Goal: Task Accomplishment & Management: Manage account settings

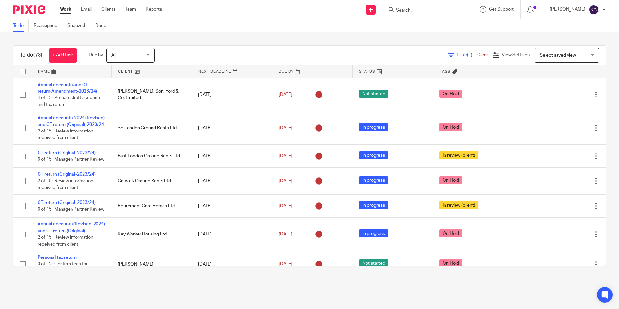
click at [418, 8] on input "Search" at bounding box center [424, 11] width 58 height 6
click at [417, 11] on input "Search" at bounding box center [424, 11] width 58 height 6
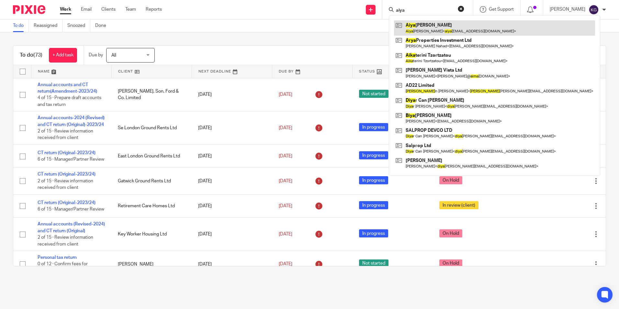
type input "aiya"
click at [425, 32] on link at bounding box center [494, 27] width 201 height 15
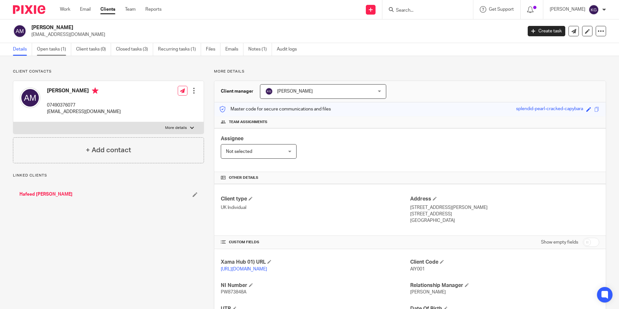
click at [38, 48] on link "Open tasks (1)" at bounding box center [54, 49] width 34 height 13
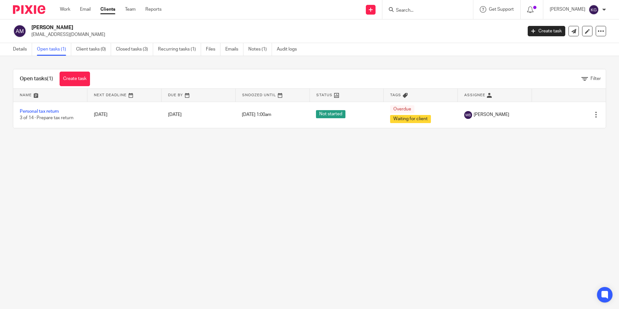
click at [427, 10] on input "Search" at bounding box center [424, 11] width 58 height 6
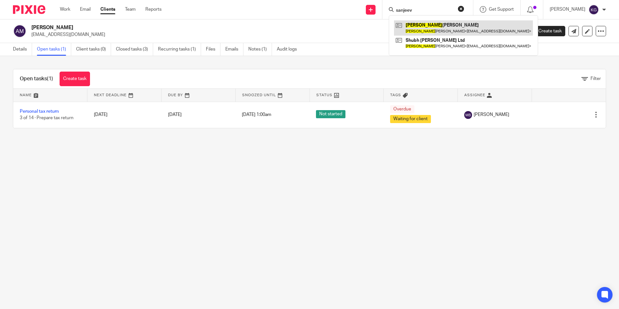
type input "sanjeev"
click at [430, 24] on link at bounding box center [463, 27] width 139 height 15
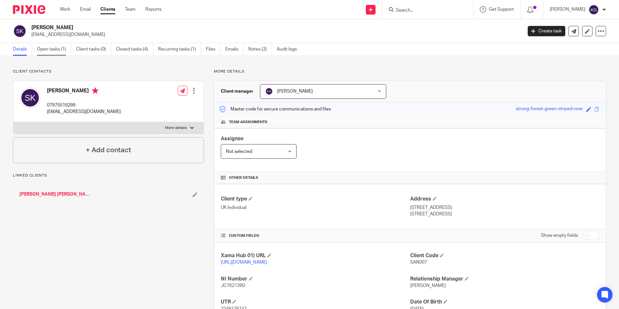
click at [52, 47] on link "Open tasks (1)" at bounding box center [54, 49] width 34 height 13
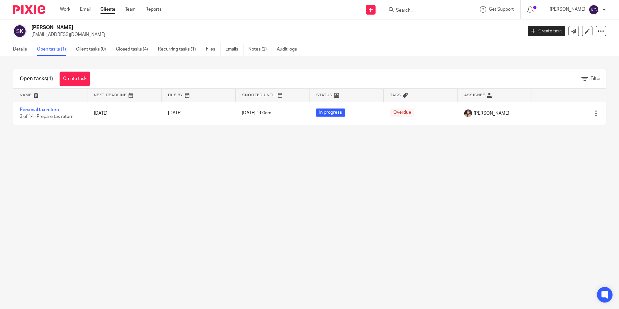
click at [429, 11] on input "Search" at bounding box center [424, 11] width 58 height 6
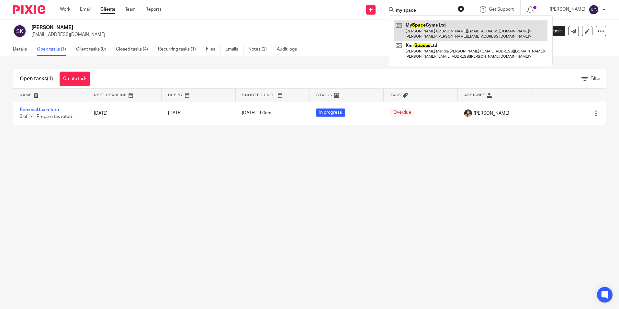
type input "my space"
click at [431, 26] on link at bounding box center [470, 30] width 153 height 20
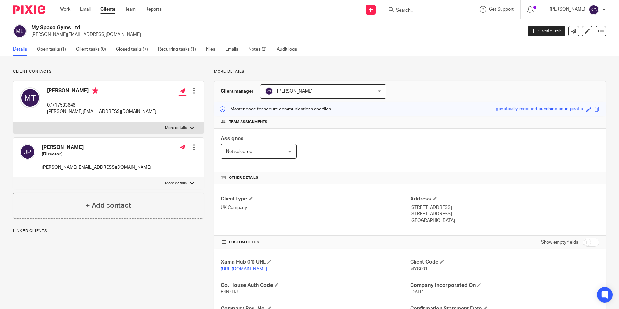
scroll to position [132, 0]
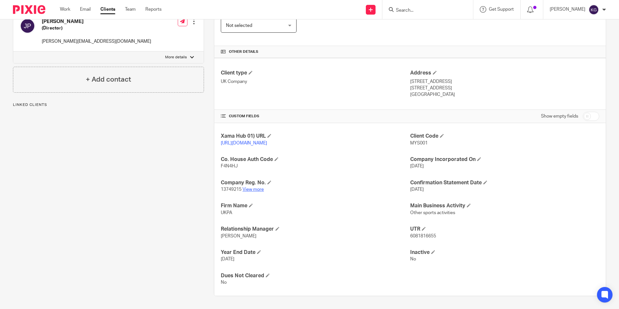
click at [253, 189] on link "View more" at bounding box center [252, 189] width 21 height 5
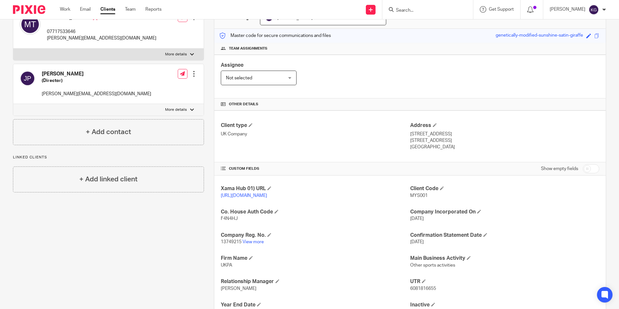
scroll to position [0, 0]
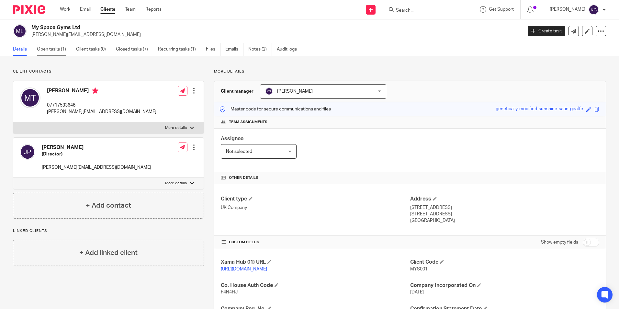
click at [59, 49] on link "Open tasks (1)" at bounding box center [54, 49] width 34 height 13
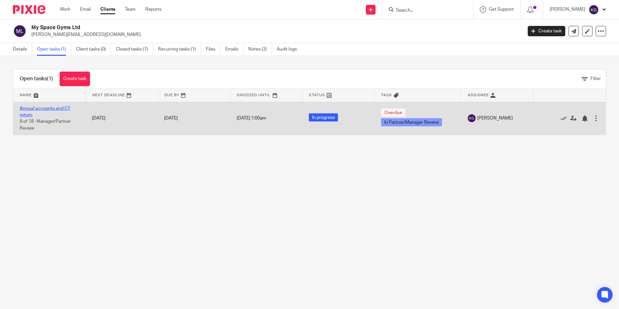
click at [55, 108] on link "Annual accounts and CT return" at bounding box center [45, 111] width 51 height 11
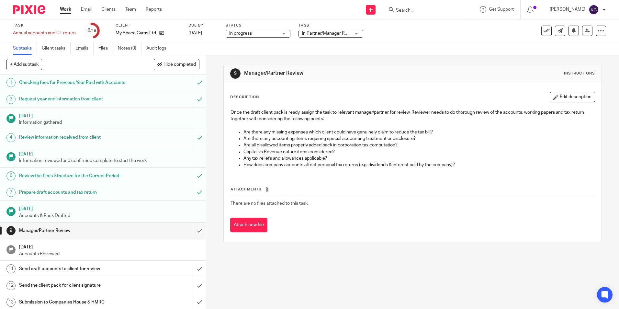
click at [334, 34] on span "In Partner/Manager Review" at bounding box center [329, 33] width 54 height 5
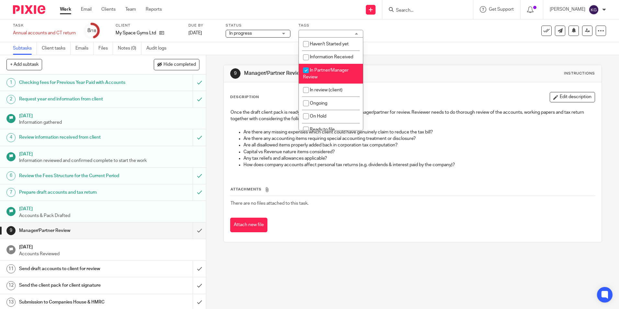
click at [331, 74] on li "In Partner/Manager Review" at bounding box center [331, 74] width 64 height 20
checkbox input "false"
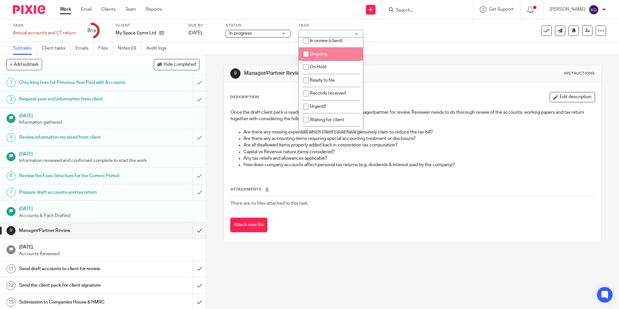
scroll to position [65, 0]
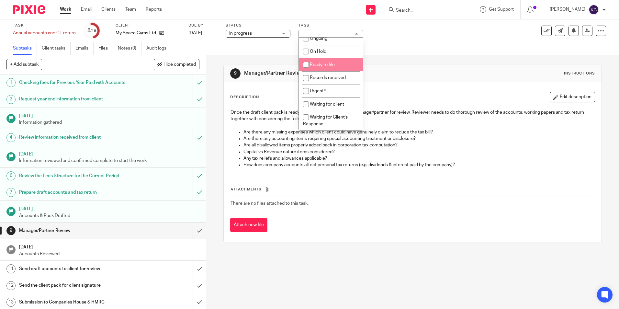
click at [339, 65] on li "Ready to file" at bounding box center [331, 64] width 64 height 13
checkbox input "true"
click at [395, 42] on div "Task Annual accounts and CT return Save Annual accounts and CT return 8 /18 Cli…" at bounding box center [309, 30] width 619 height 23
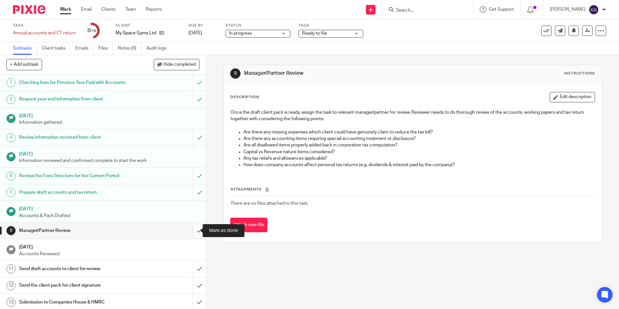
click at [192, 232] on input "submit" at bounding box center [103, 230] width 206 height 16
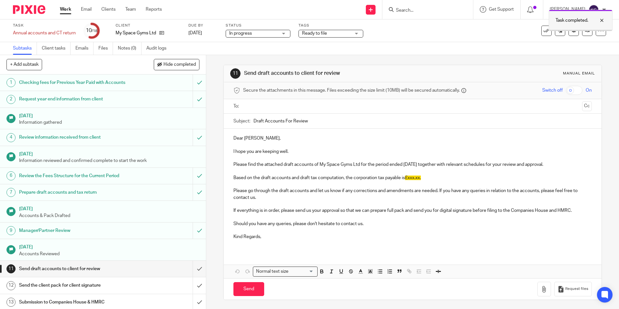
click at [581, 31] on div "Task completed." at bounding box center [581, 20] width 64 height 21
click at [344, 33] on span "Ready to file" at bounding box center [326, 33] width 49 height 7
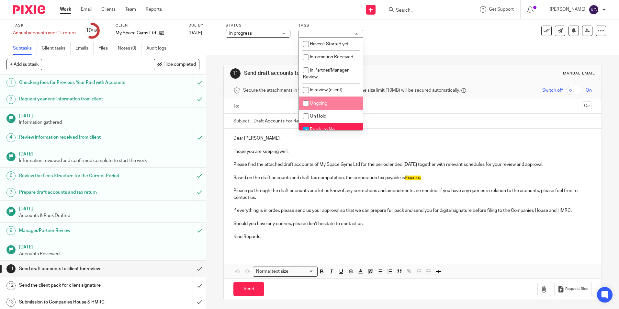
click at [326, 105] on span "Ongoing" at bounding box center [318, 103] width 17 height 5
checkbox input "true"
drag, startPoint x: 322, startPoint y: 127, endPoint x: 418, endPoint y: 67, distance: 112.9
click at [322, 127] on li "Ready to file" at bounding box center [331, 129] width 64 height 13
checkbox input "false"
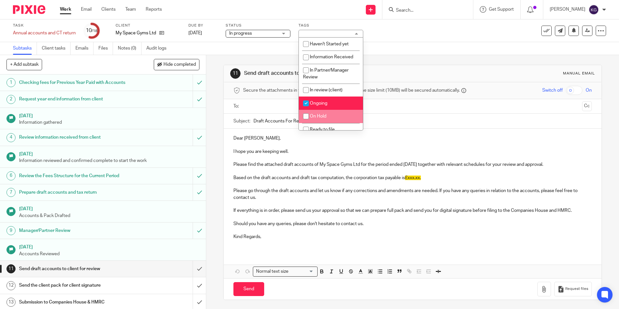
click at [433, 55] on div "Subtasks Client tasks Emails Files Notes (0) Audit logs" at bounding box center [309, 48] width 619 height 13
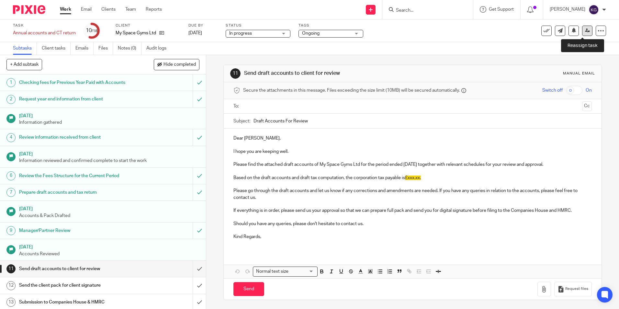
click at [584, 33] on link at bounding box center [587, 31] width 10 height 10
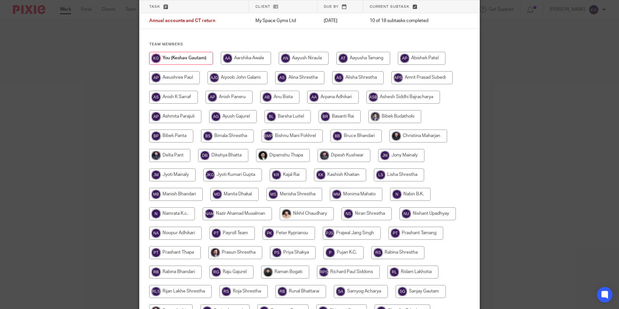
scroll to position [97, 0]
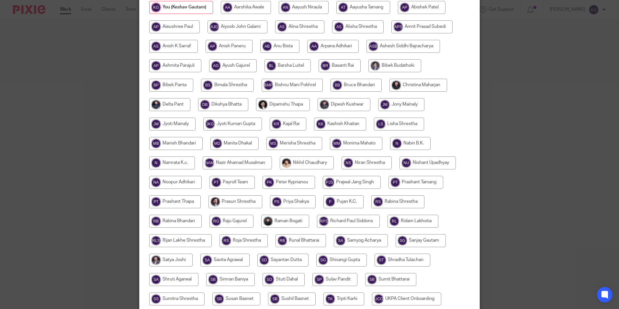
click at [355, 205] on input "radio" at bounding box center [343, 201] width 40 height 13
radio input "true"
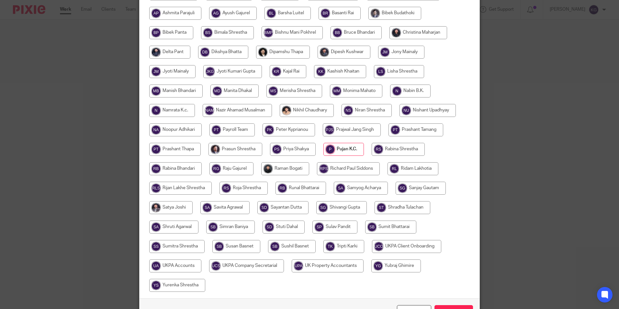
scroll to position [192, 0]
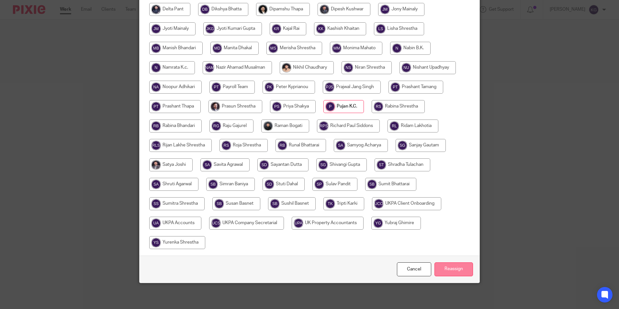
click at [449, 271] on input "Reassign" at bounding box center [453, 269] width 39 height 14
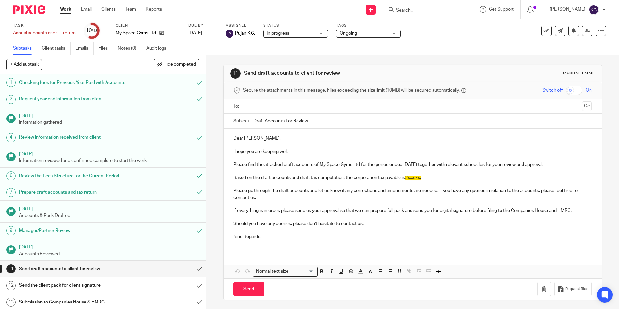
click at [32, 8] on img at bounding box center [29, 9] width 32 height 9
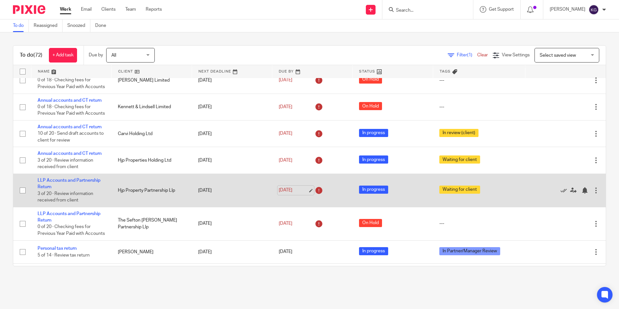
scroll to position [421, 0]
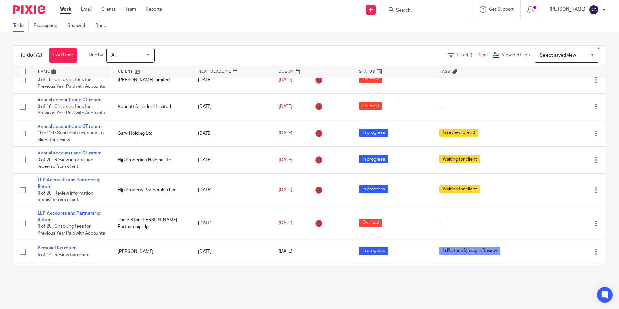
click at [419, 9] on input "Search" at bounding box center [424, 11] width 58 height 6
type input "shubh"
click at [442, 28] on link at bounding box center [448, 27] width 109 height 15
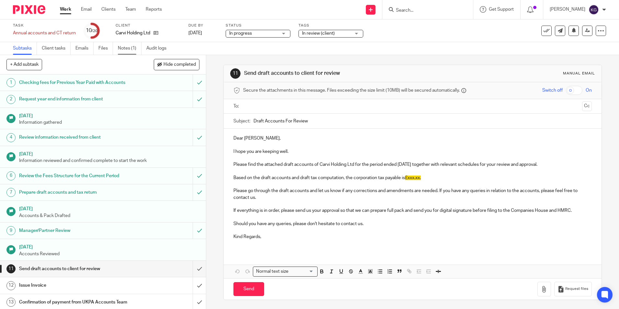
click at [126, 51] on link "Notes (1)" at bounding box center [130, 48] width 24 height 13
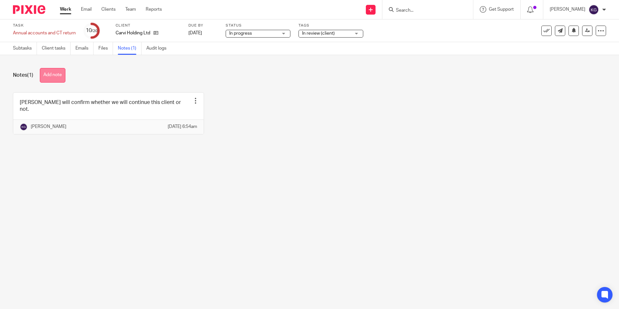
click at [54, 76] on button "Add note" at bounding box center [53, 75] width 26 height 15
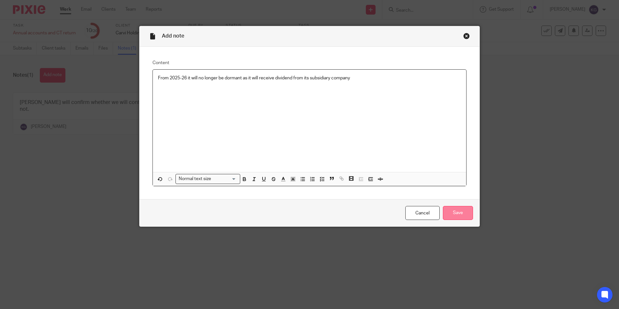
click at [451, 219] on input "Save" at bounding box center [458, 213] width 30 height 14
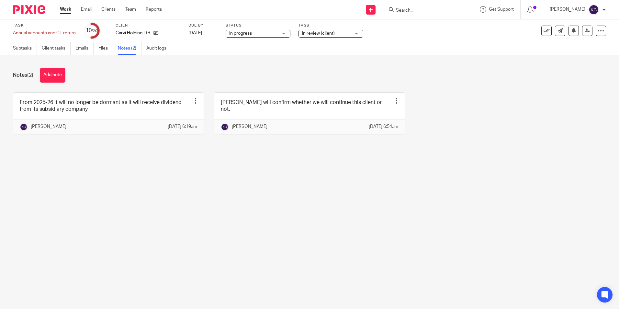
click at [428, 13] on input "Search" at bounding box center [424, 11] width 58 height 6
type input "cezara"
click at [434, 42] on link at bounding box center [450, 41] width 113 height 10
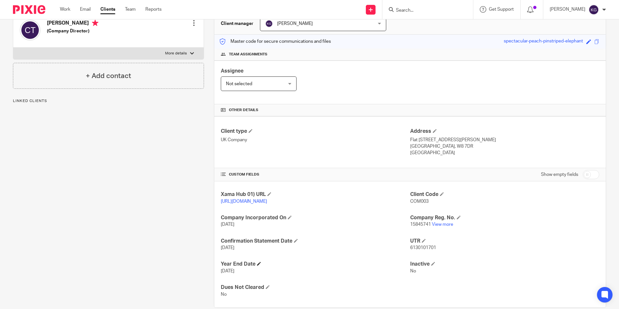
scroll to position [86, 0]
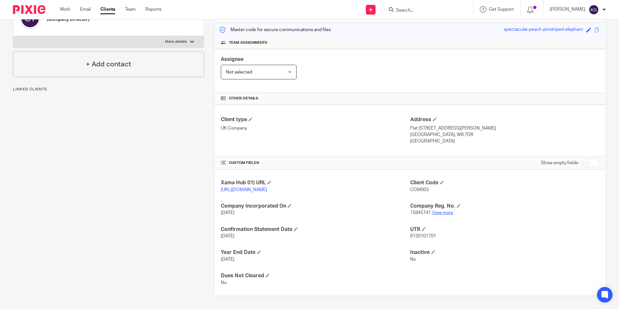
click at [443, 214] on link "View more" at bounding box center [442, 212] width 21 height 5
click at [428, 9] on input "Search" at bounding box center [424, 11] width 58 height 6
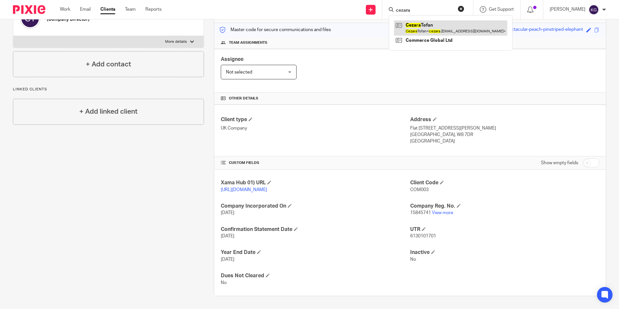
type input "cezara"
click at [434, 33] on link at bounding box center [450, 27] width 113 height 15
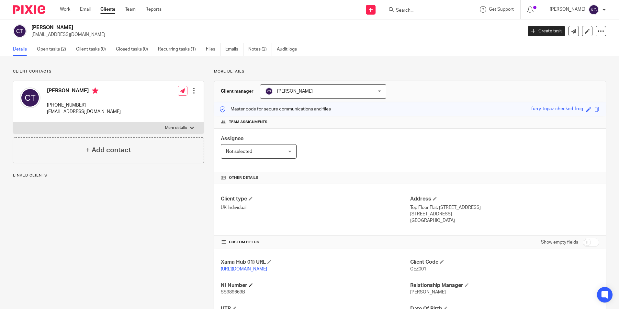
scroll to position [86, 0]
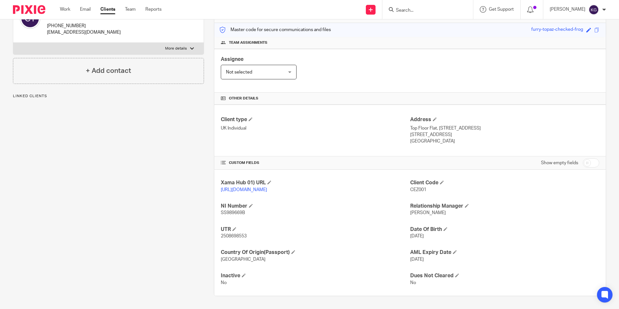
click at [234, 237] on span "2508698553" at bounding box center [234, 236] width 26 height 5
copy span "2508698553"
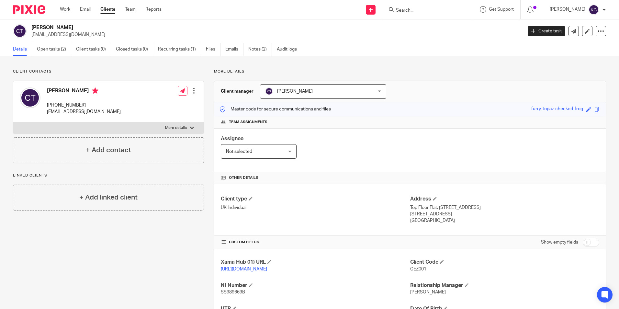
click at [411, 12] on input "Search" at bounding box center [424, 11] width 58 height 6
paste input "[PERSON_NAME][EMAIL_ADDRESS][PERSON_NAME][DOMAIN_NAME]"
type input "[PERSON_NAME][EMAIL_ADDRESS][PERSON_NAME][DOMAIN_NAME]"
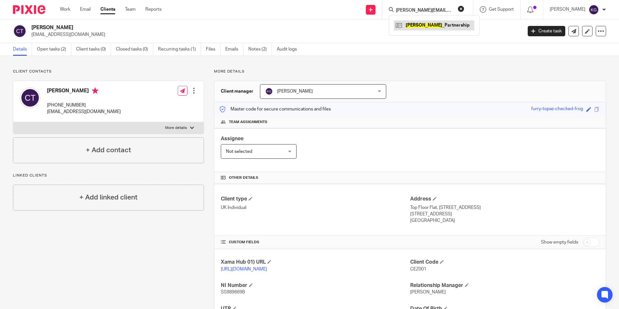
click at [435, 29] on link at bounding box center [434, 25] width 80 height 10
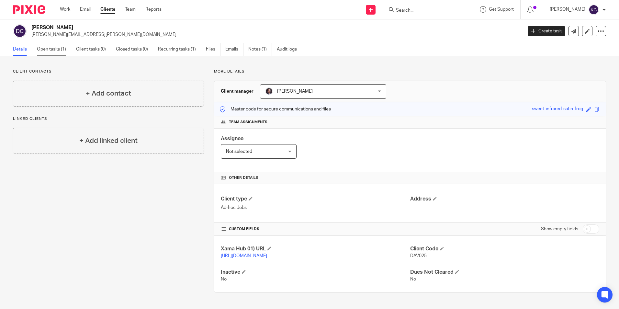
click at [57, 51] on link "Open tasks (1)" at bounding box center [54, 49] width 34 height 13
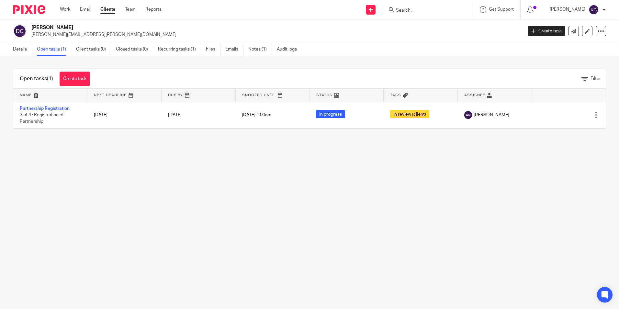
click at [419, 12] on input "Search" at bounding box center [424, 11] width 58 height 6
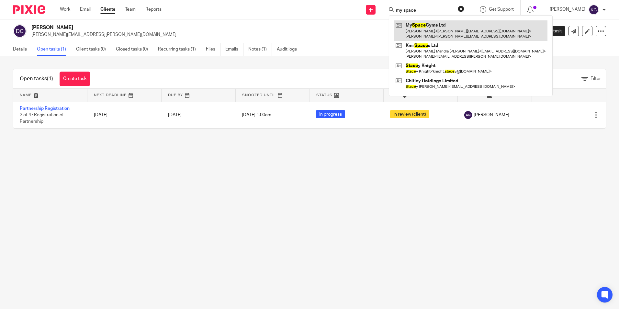
type input "my space"
click at [431, 28] on link at bounding box center [470, 30] width 153 height 20
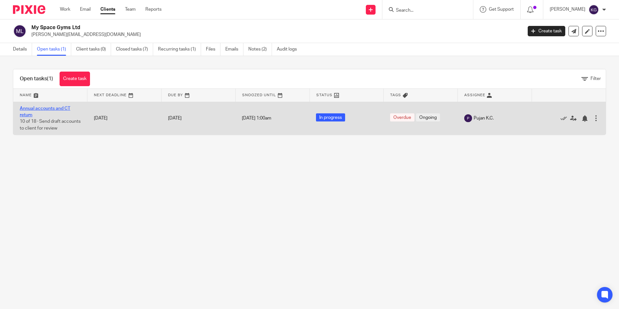
click at [41, 106] on link "Annual accounts and CT return" at bounding box center [45, 111] width 51 height 11
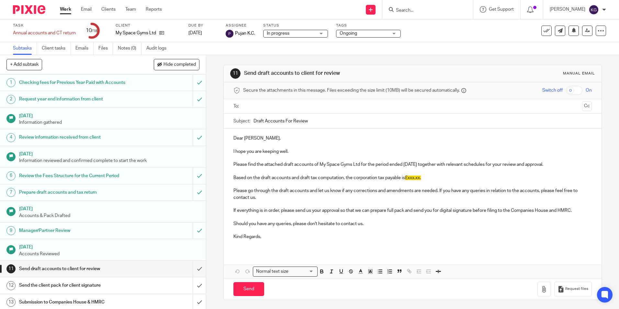
scroll to position [90, 0]
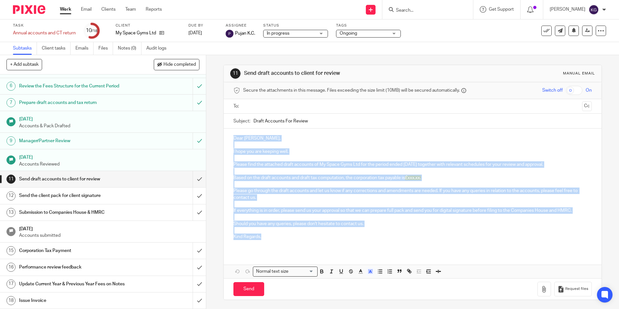
drag, startPoint x: 231, startPoint y: 137, endPoint x: 279, endPoint y: 235, distance: 109.5
click at [279, 235] on div "Dear Michael, I hope you are keeping well. Please find the attached draft accou…" at bounding box center [412, 190] width 377 height 123
copy div "Dear Michael, I hope you are keeping well. Please find the attached draft accou…"
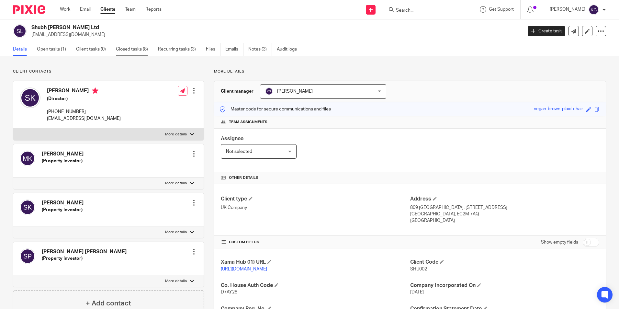
click at [144, 49] on link "Closed tasks (8)" at bounding box center [134, 49] width 37 height 13
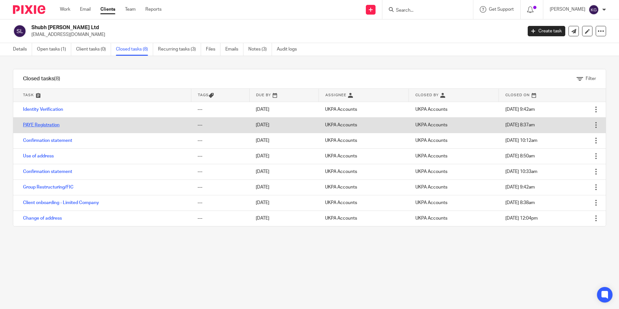
click at [53, 126] on link "PAYE Registration" at bounding box center [41, 125] width 37 height 5
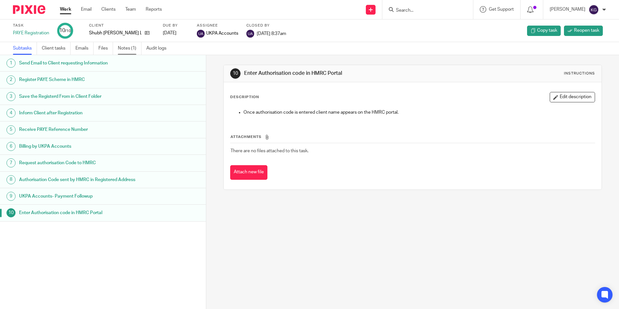
click at [124, 49] on link "Notes (1)" at bounding box center [130, 48] width 24 height 13
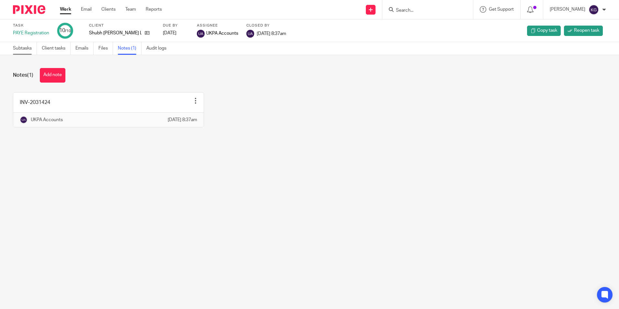
click at [25, 47] on link "Subtasks" at bounding box center [25, 48] width 24 height 13
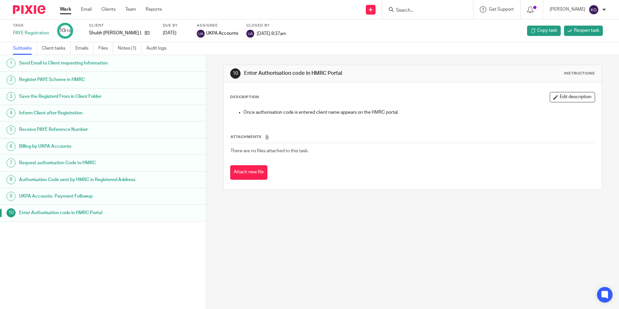
click at [433, 11] on input "Search" at bounding box center [424, 11] width 58 height 6
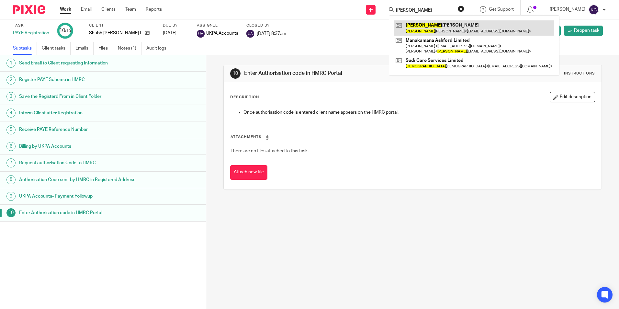
type input "[PERSON_NAME]"
click at [451, 28] on link at bounding box center [474, 27] width 160 height 15
